Goal: Check status: Check status

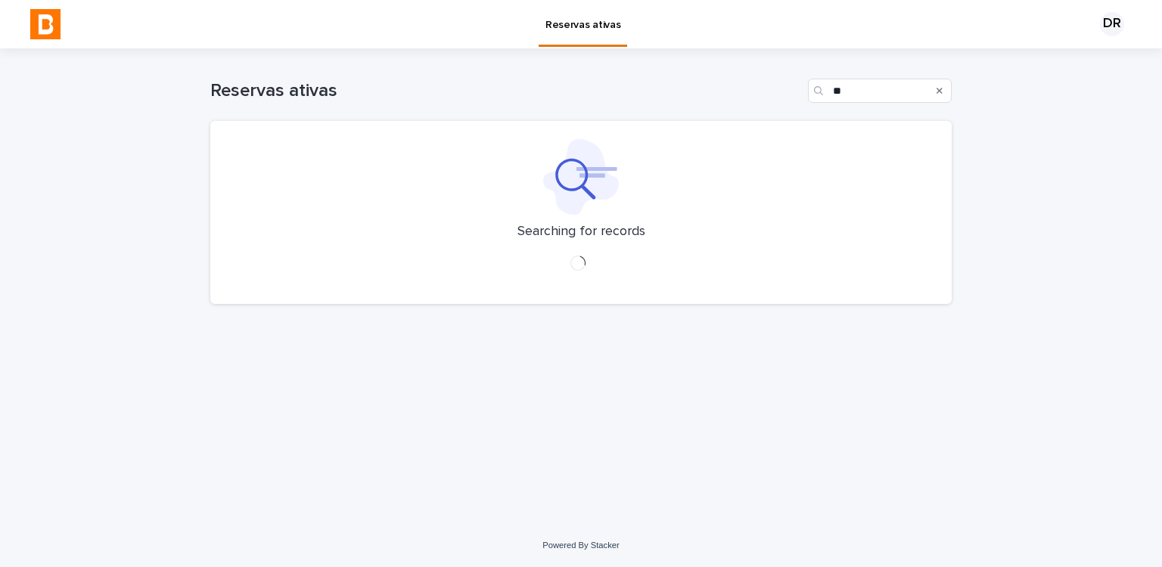
type input "*"
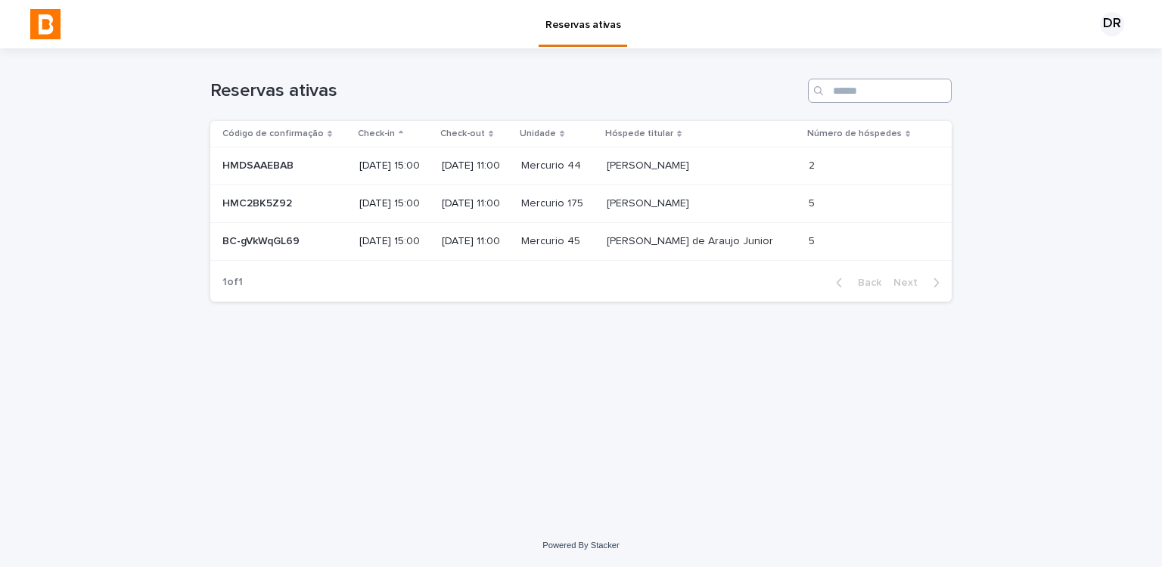
click at [868, 93] on input "Search" at bounding box center [880, 91] width 144 height 24
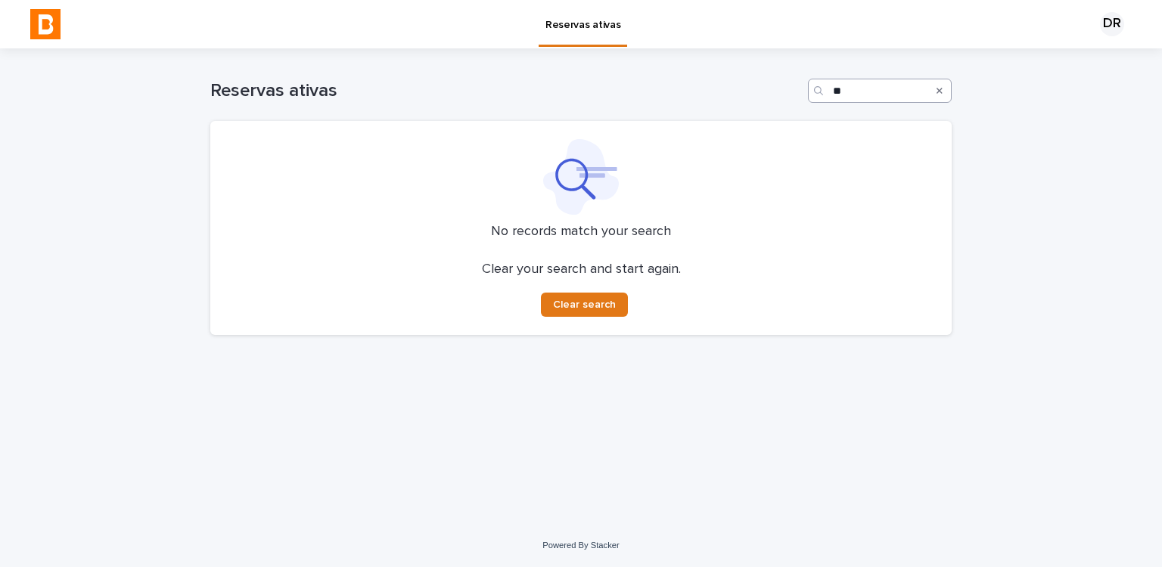
type input "*"
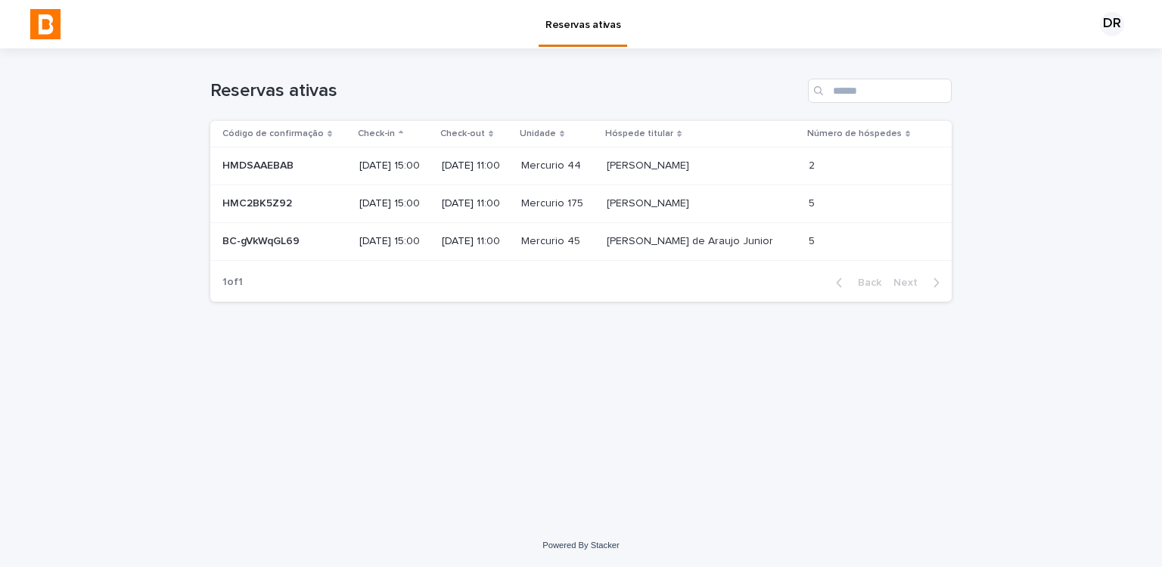
click at [660, 168] on p "[PERSON_NAME]" at bounding box center [649, 165] width 85 height 16
click at [576, 199] on p "Mercurio 175" at bounding box center [553, 202] width 65 height 16
click at [509, 236] on p "[DATE] 11:00" at bounding box center [475, 241] width 67 height 13
click at [869, 95] on input "Search" at bounding box center [880, 91] width 144 height 24
type input "****"
